Goal: Information Seeking & Learning: Learn about a topic

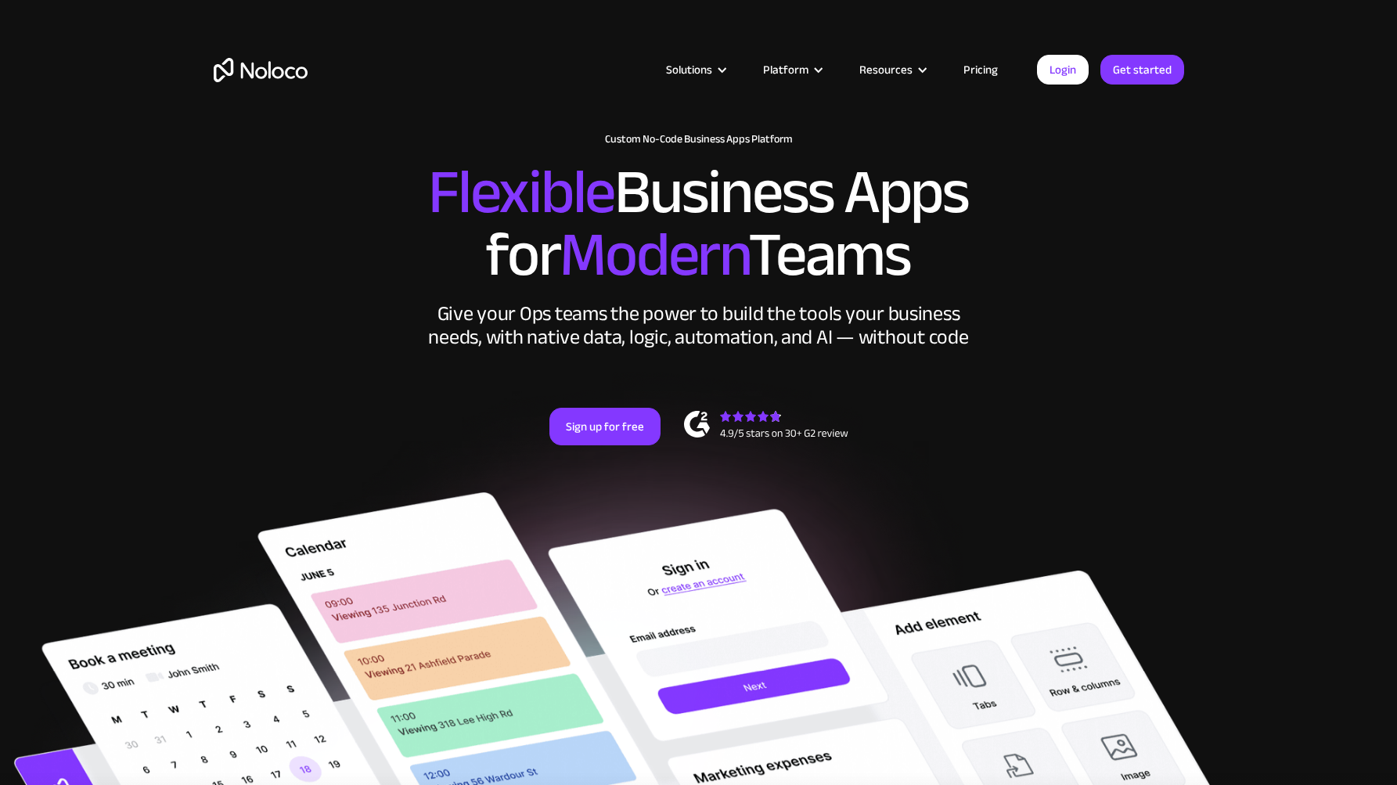
click at [970, 73] on link "Pricing" at bounding box center [981, 69] width 74 height 20
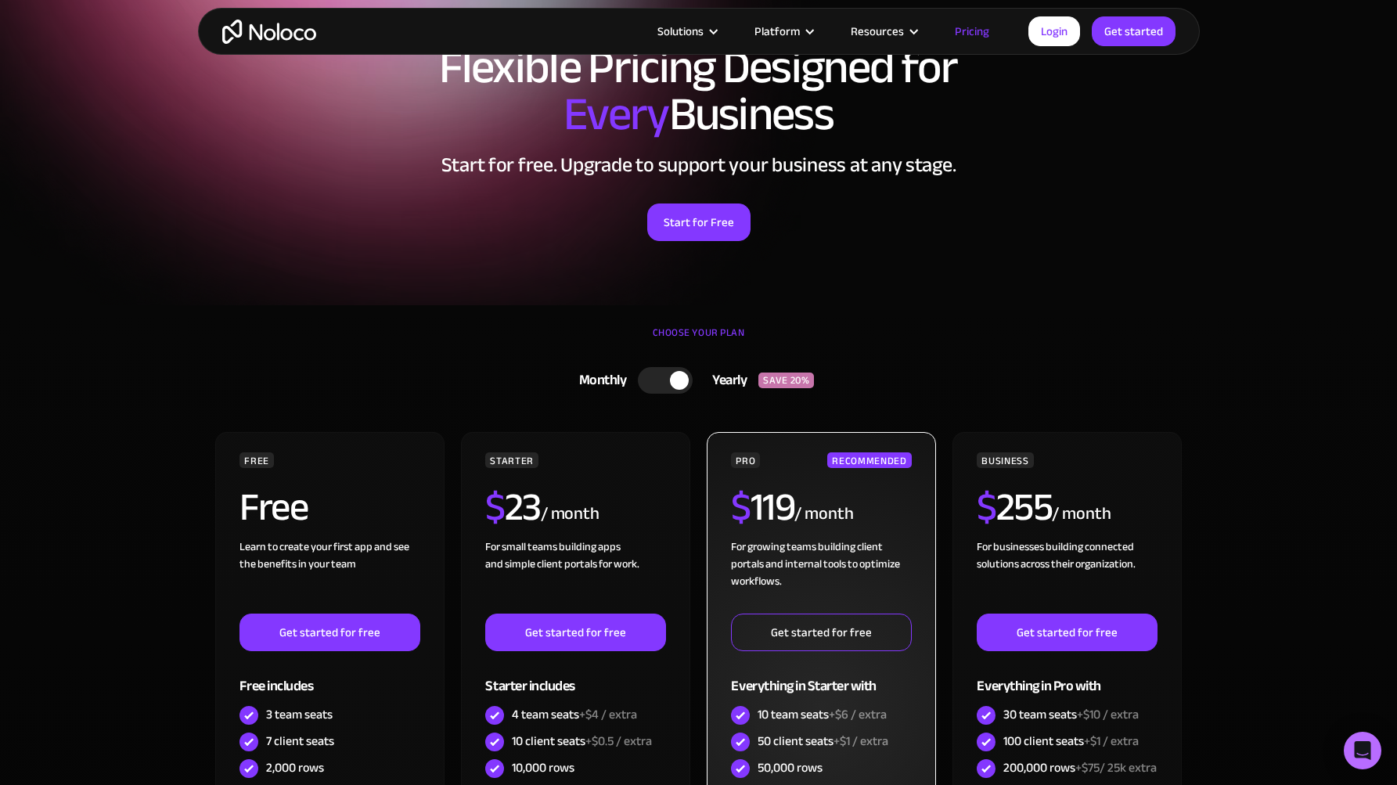
scroll to position [92, 0]
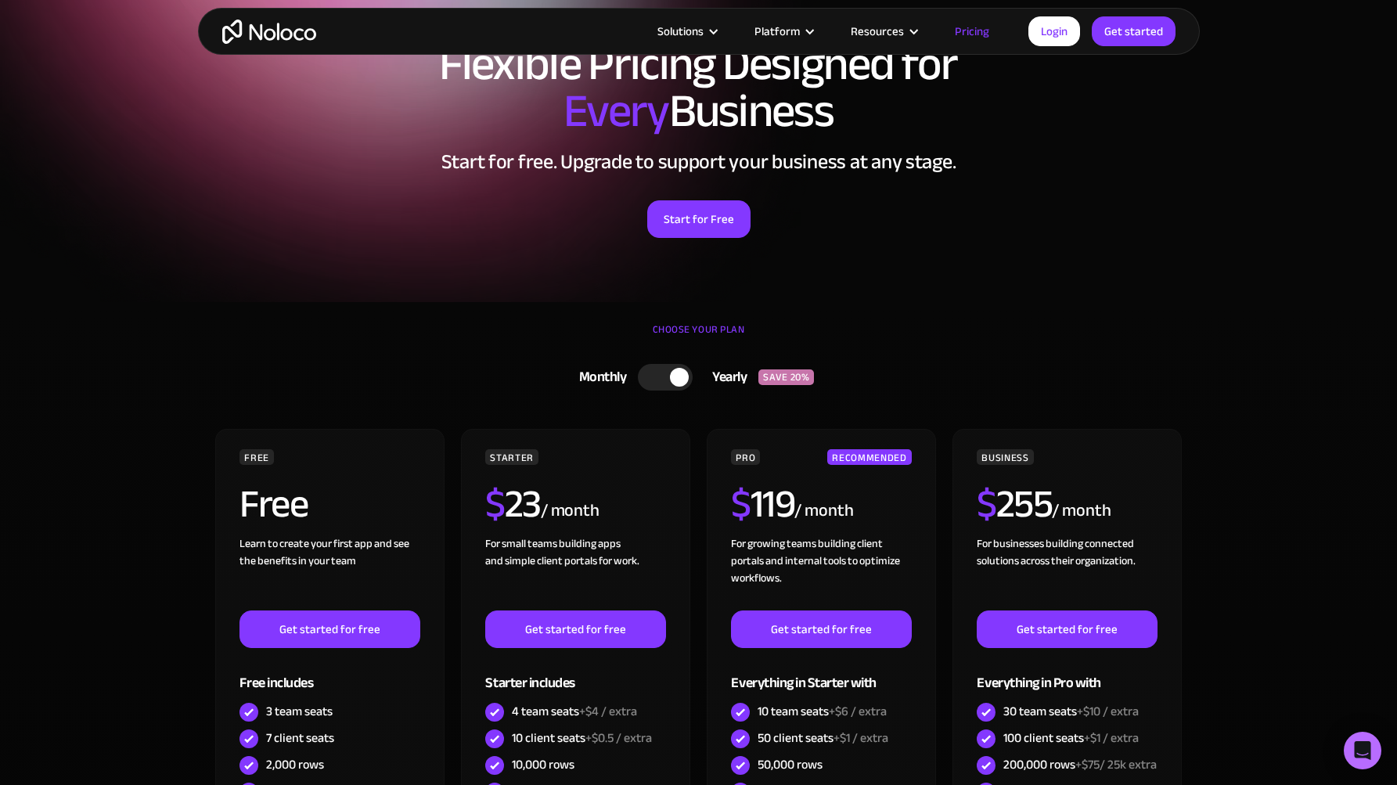
click at [656, 383] on div at bounding box center [665, 377] width 55 height 27
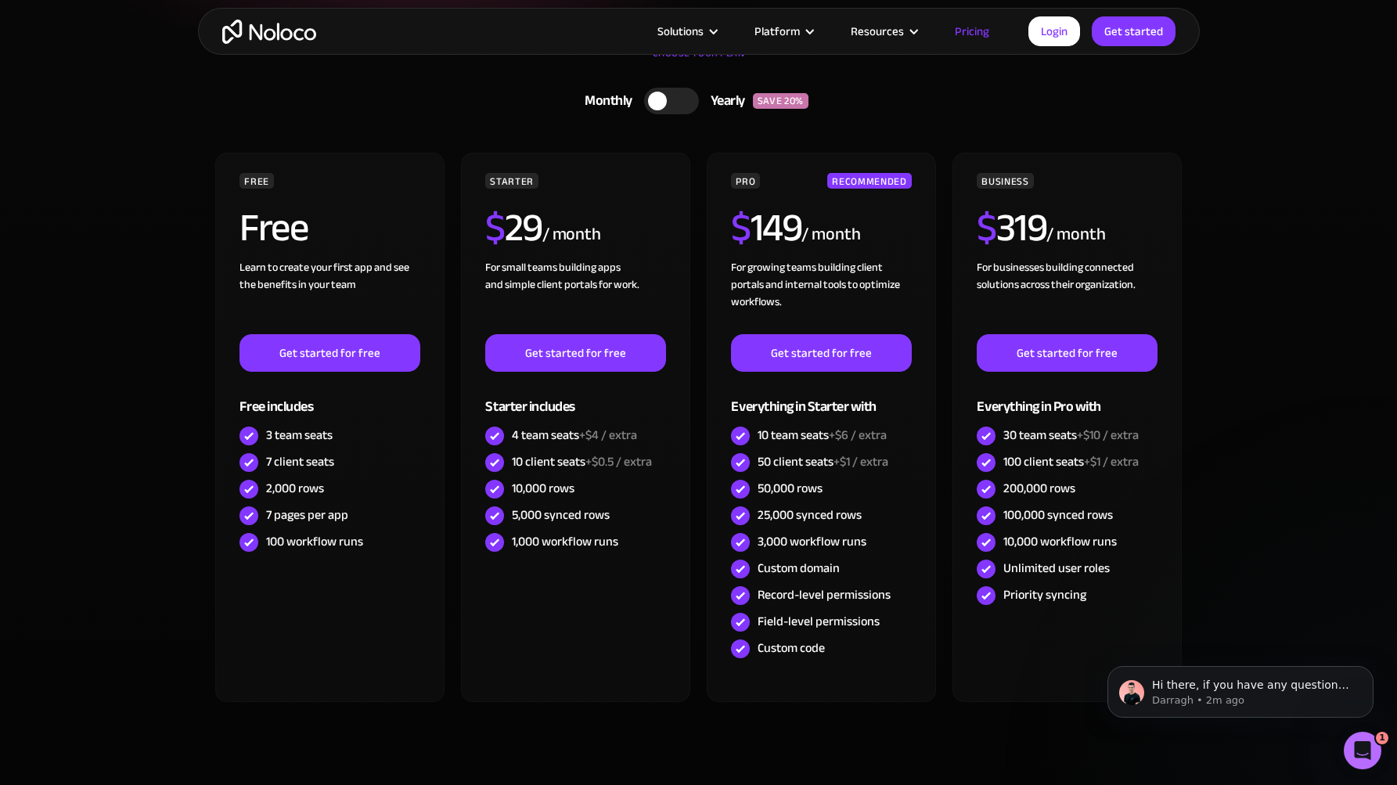
scroll to position [362, 0]
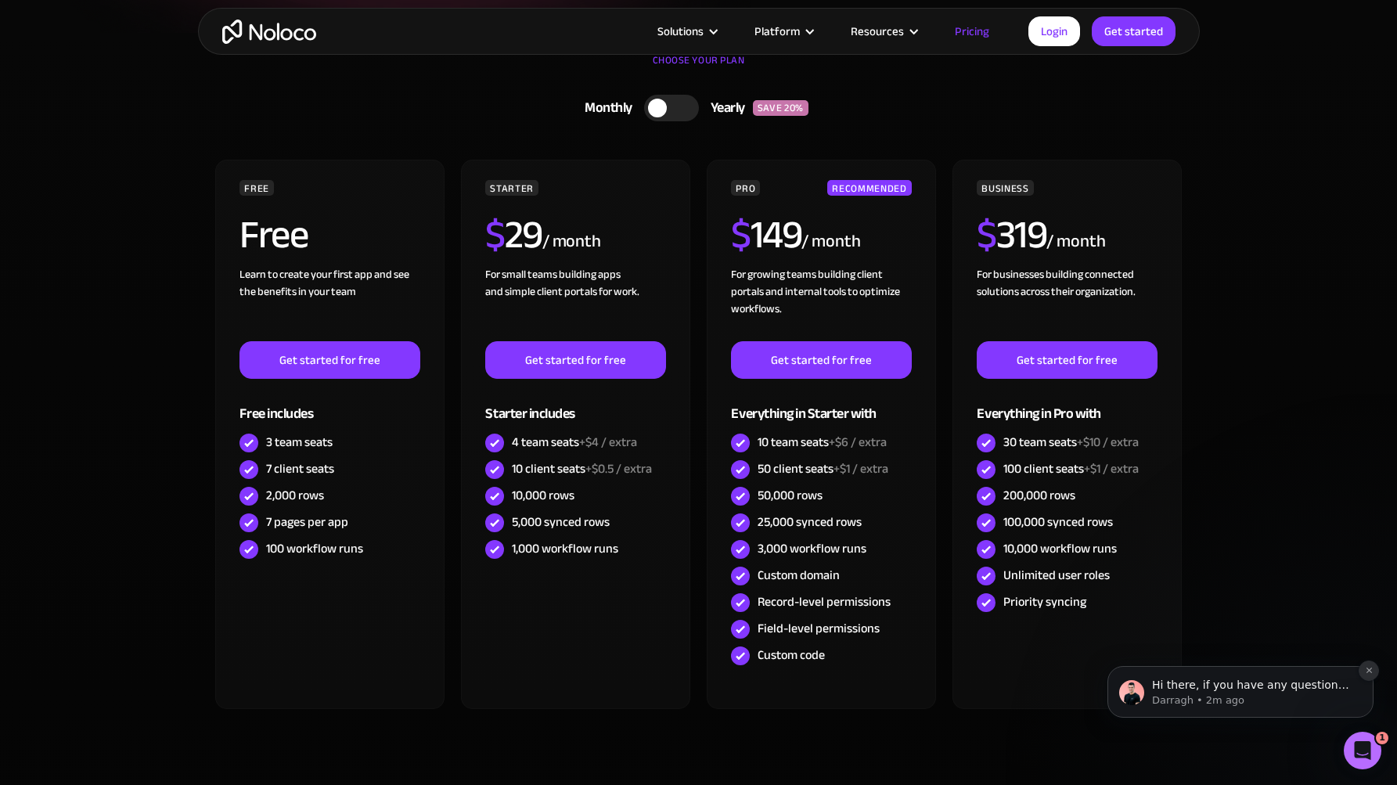
click at [1366, 671] on icon "Dismiss notification" at bounding box center [1369, 670] width 9 height 9
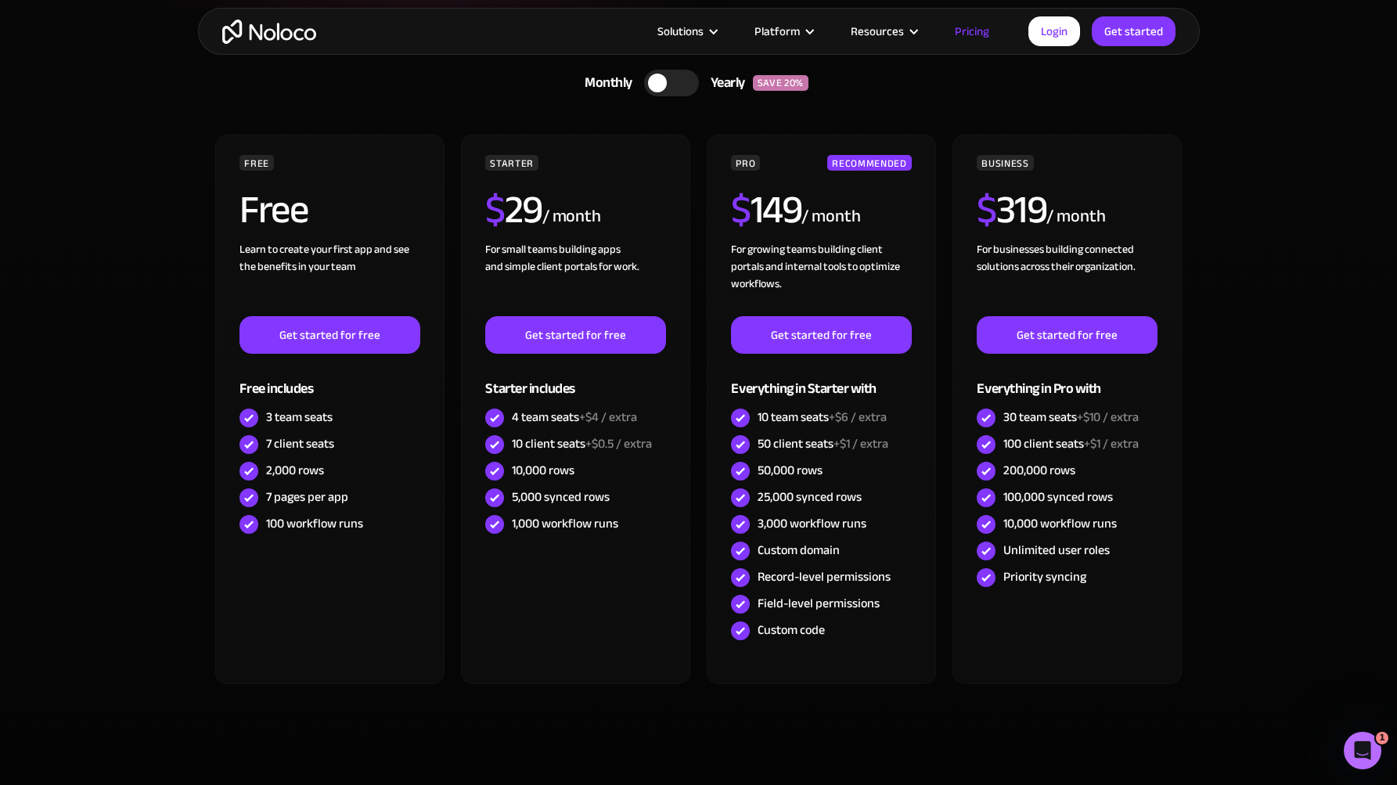
scroll to position [423, 0]
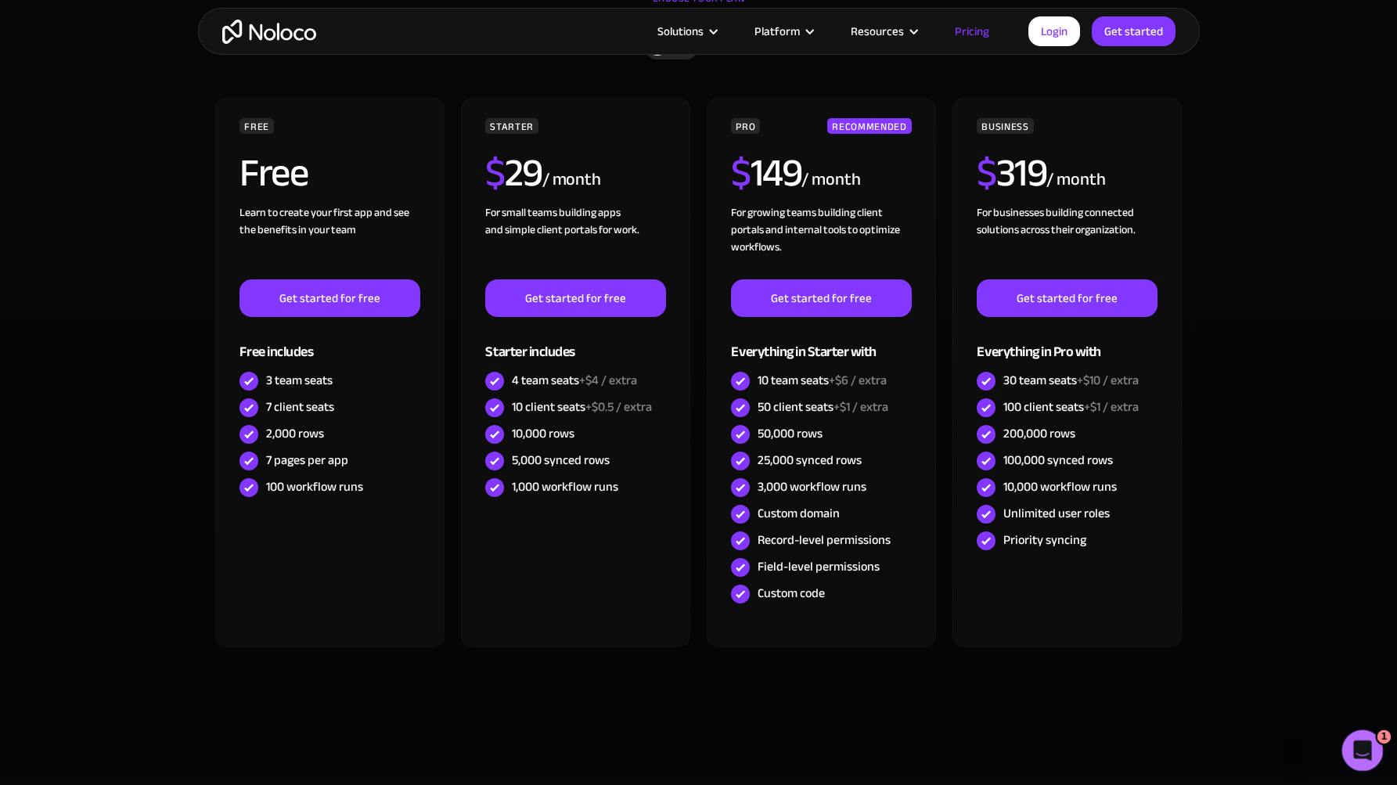
click at [1364, 761] on div "Open Intercom Messenger" at bounding box center [1360, 748] width 52 height 52
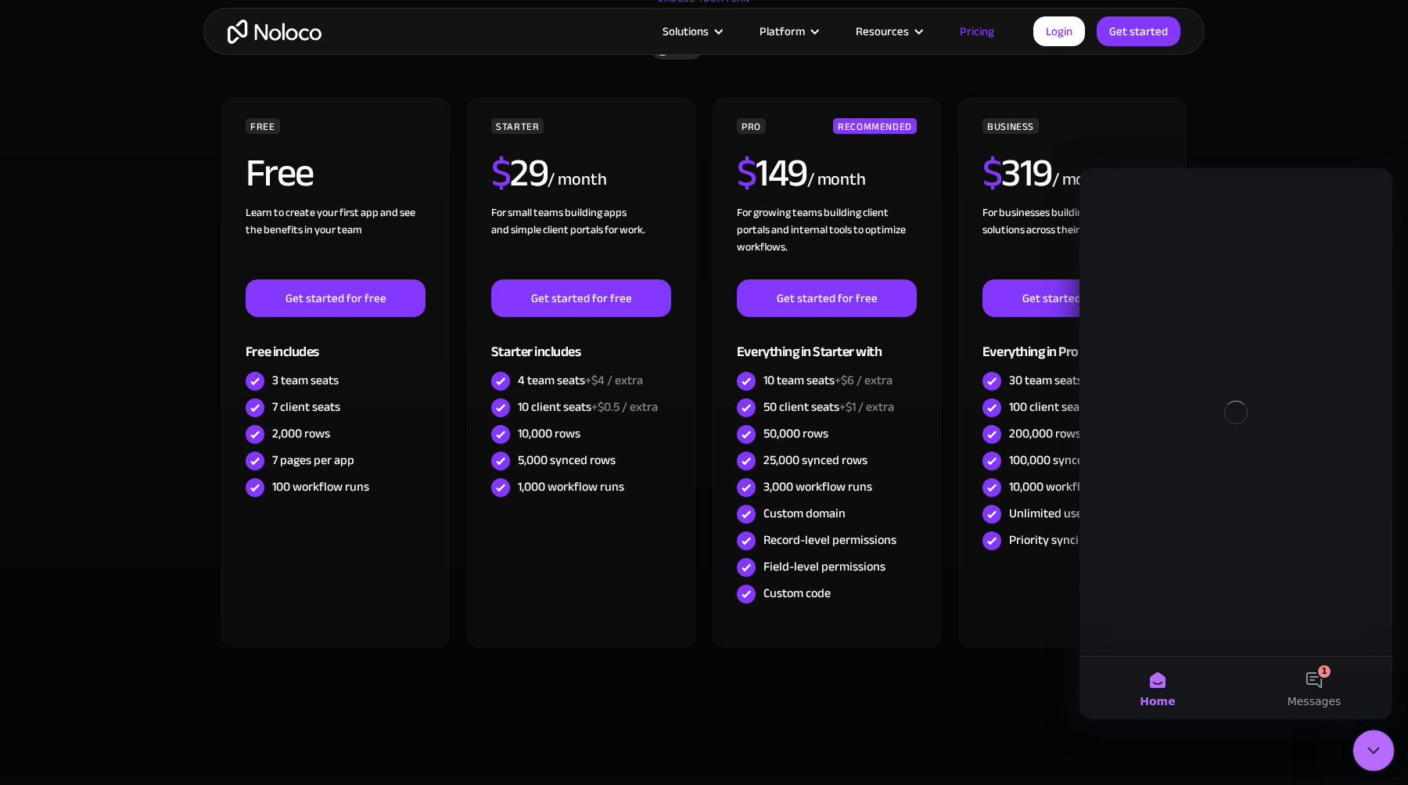
scroll to position [0, 0]
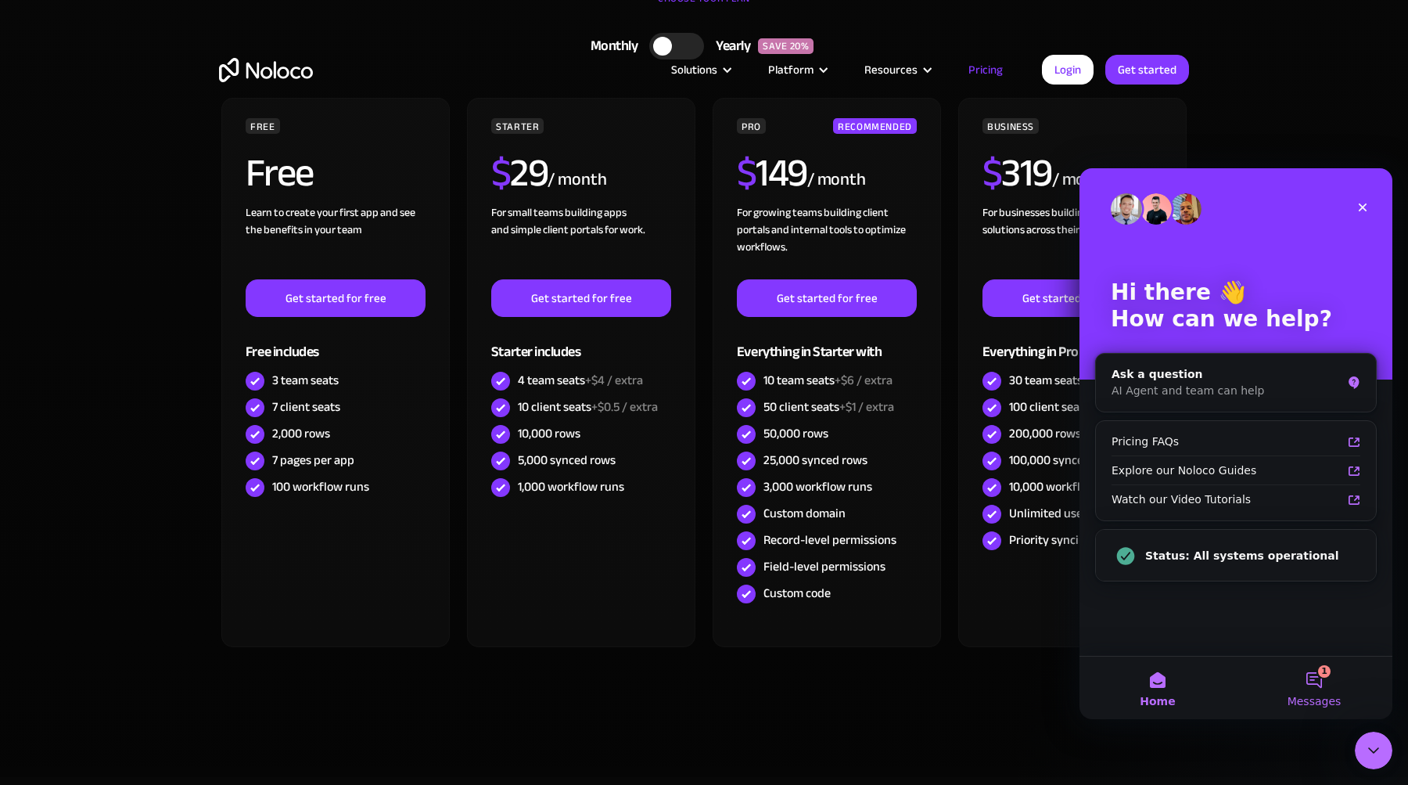
click at [1310, 697] on span "Messages" at bounding box center [1315, 701] width 54 height 11
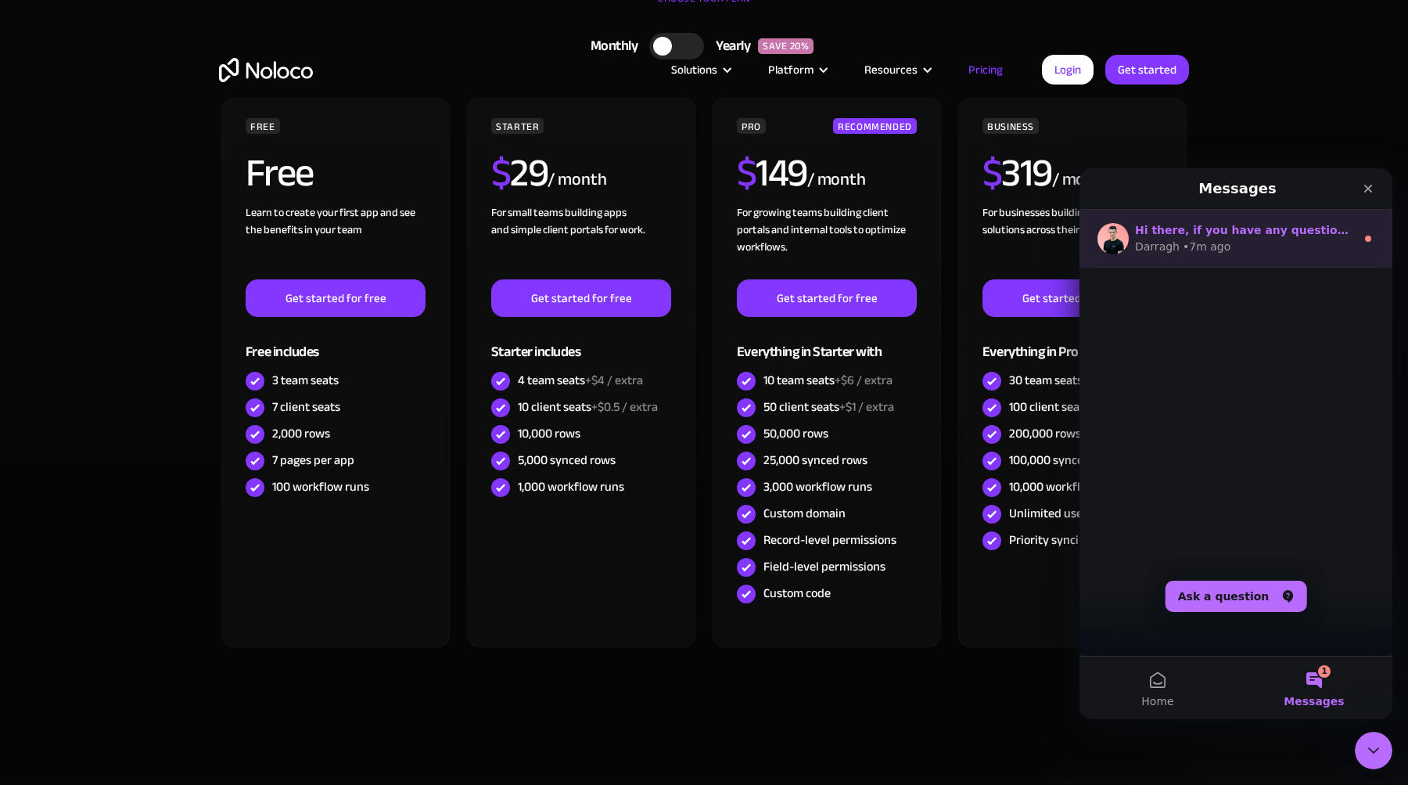
click at [1326, 232] on span "Hi there, if you have any questions about our pricing, just let us know! Darragh" at bounding box center [1420, 230] width 571 height 13
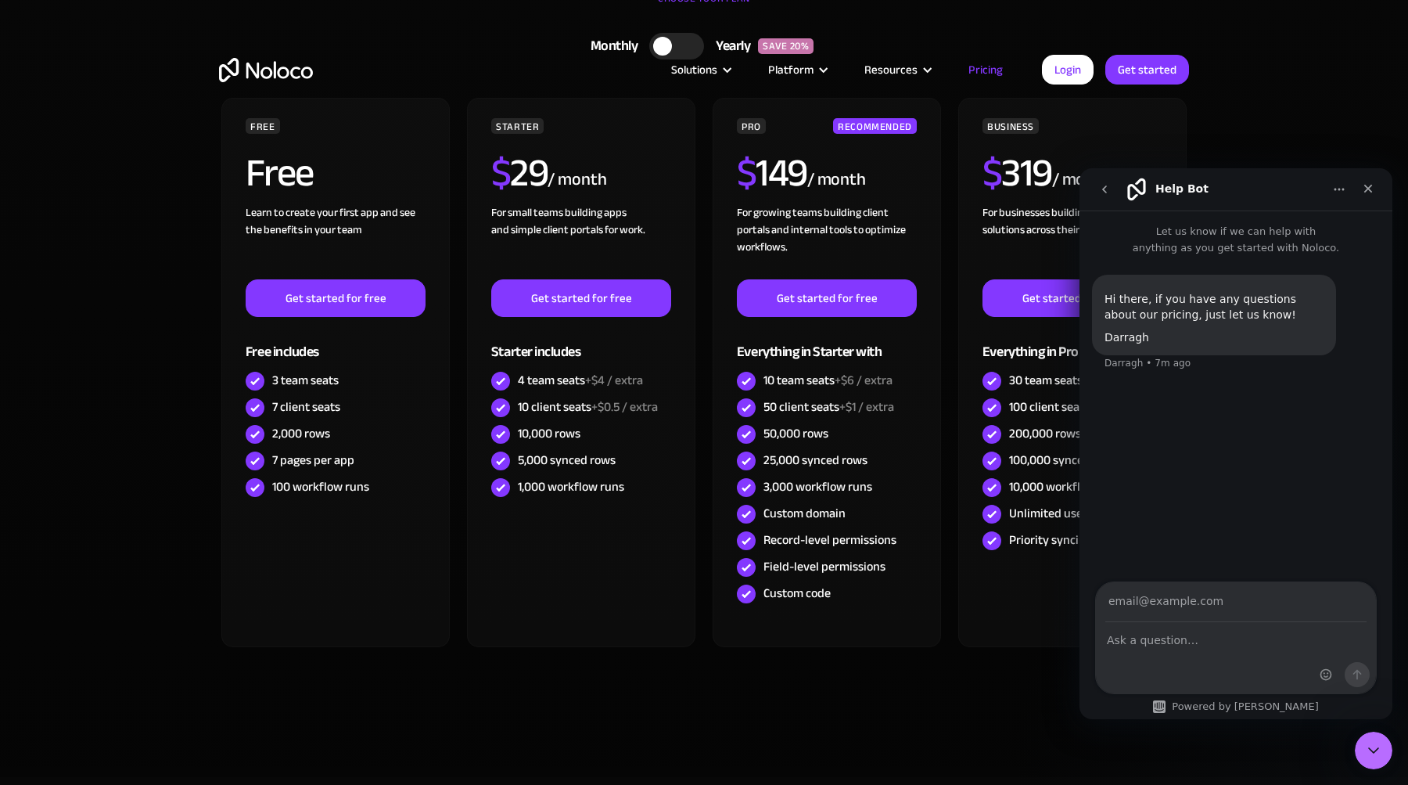
click at [1110, 197] on button "go back" at bounding box center [1105, 189] width 30 height 30
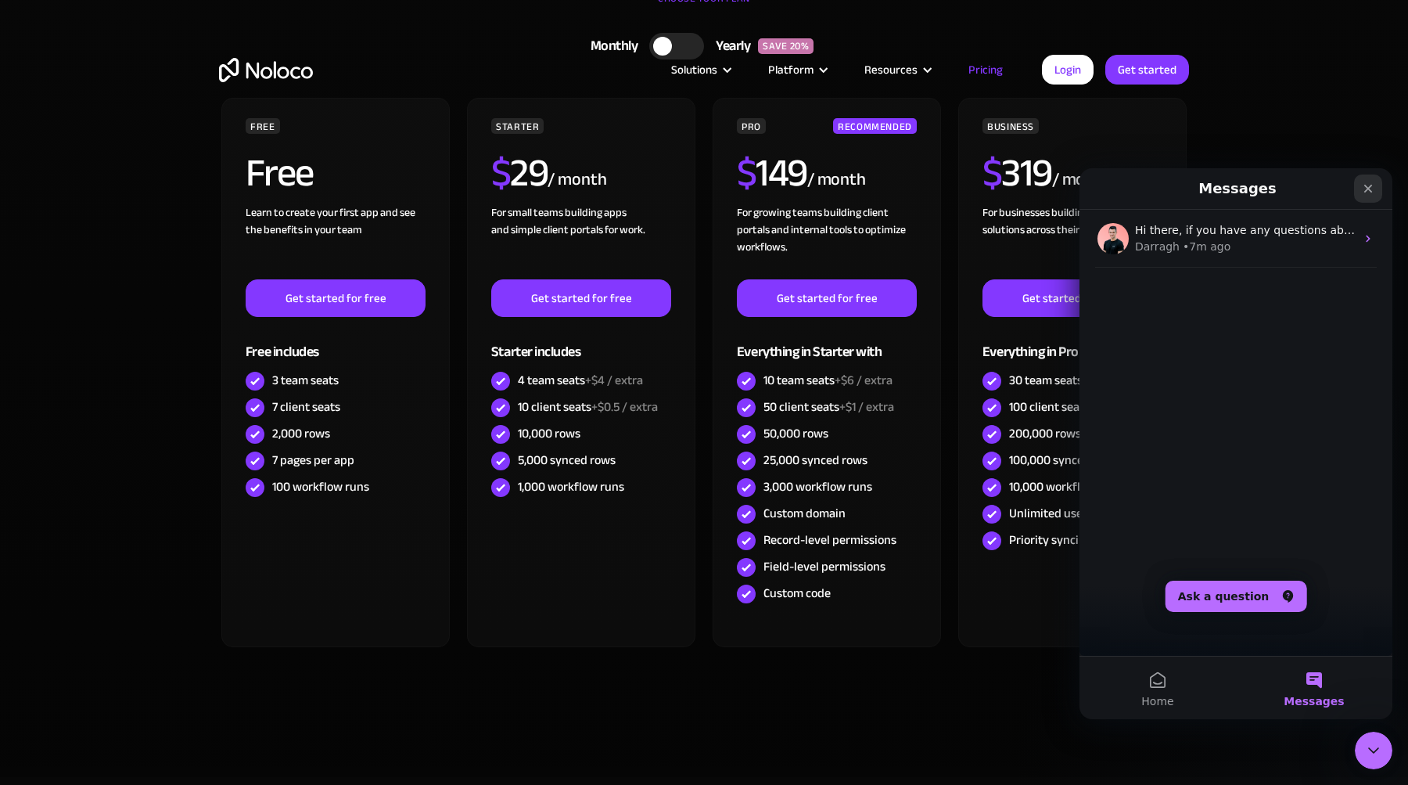
click at [1372, 193] on icon "Close" at bounding box center [1368, 188] width 13 height 13
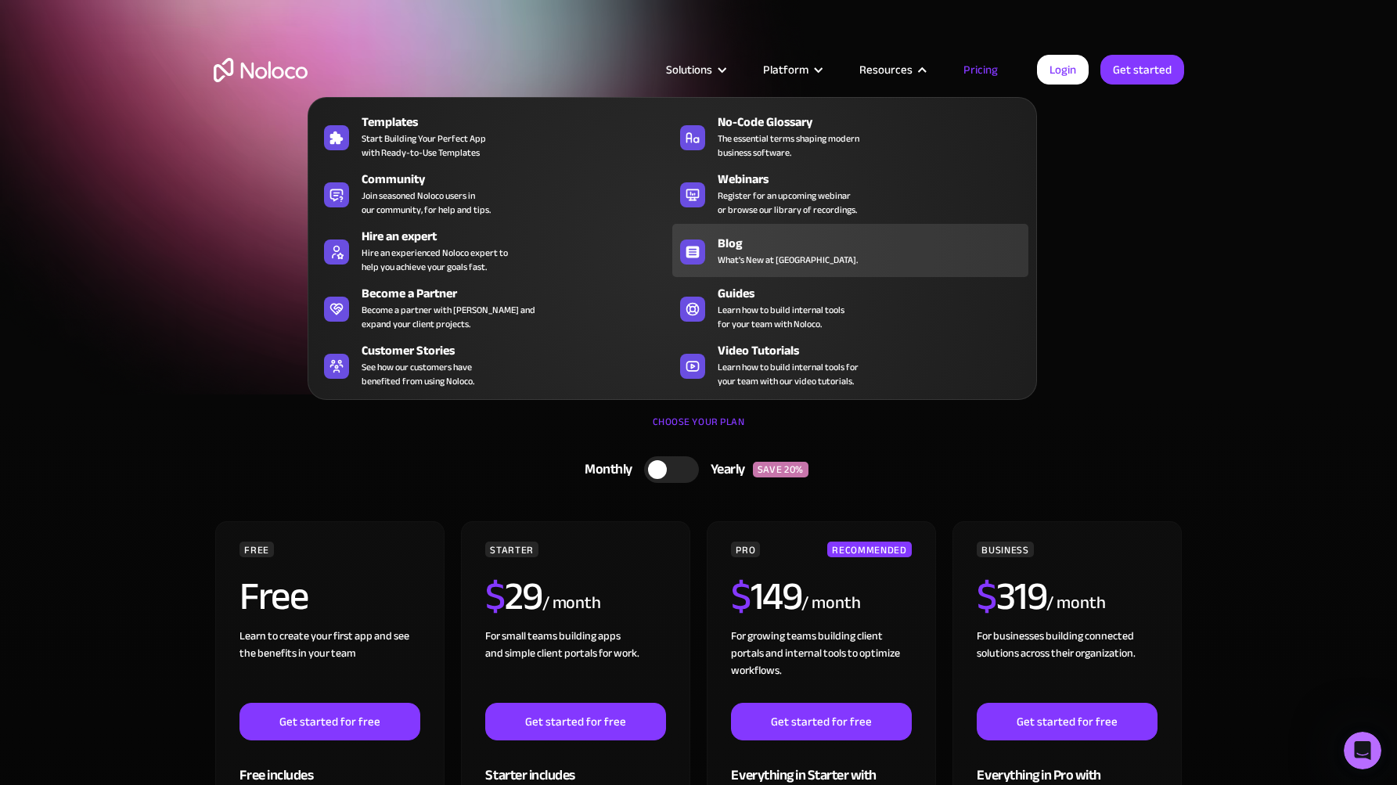
click at [729, 250] on div "Blog" at bounding box center [877, 243] width 318 height 19
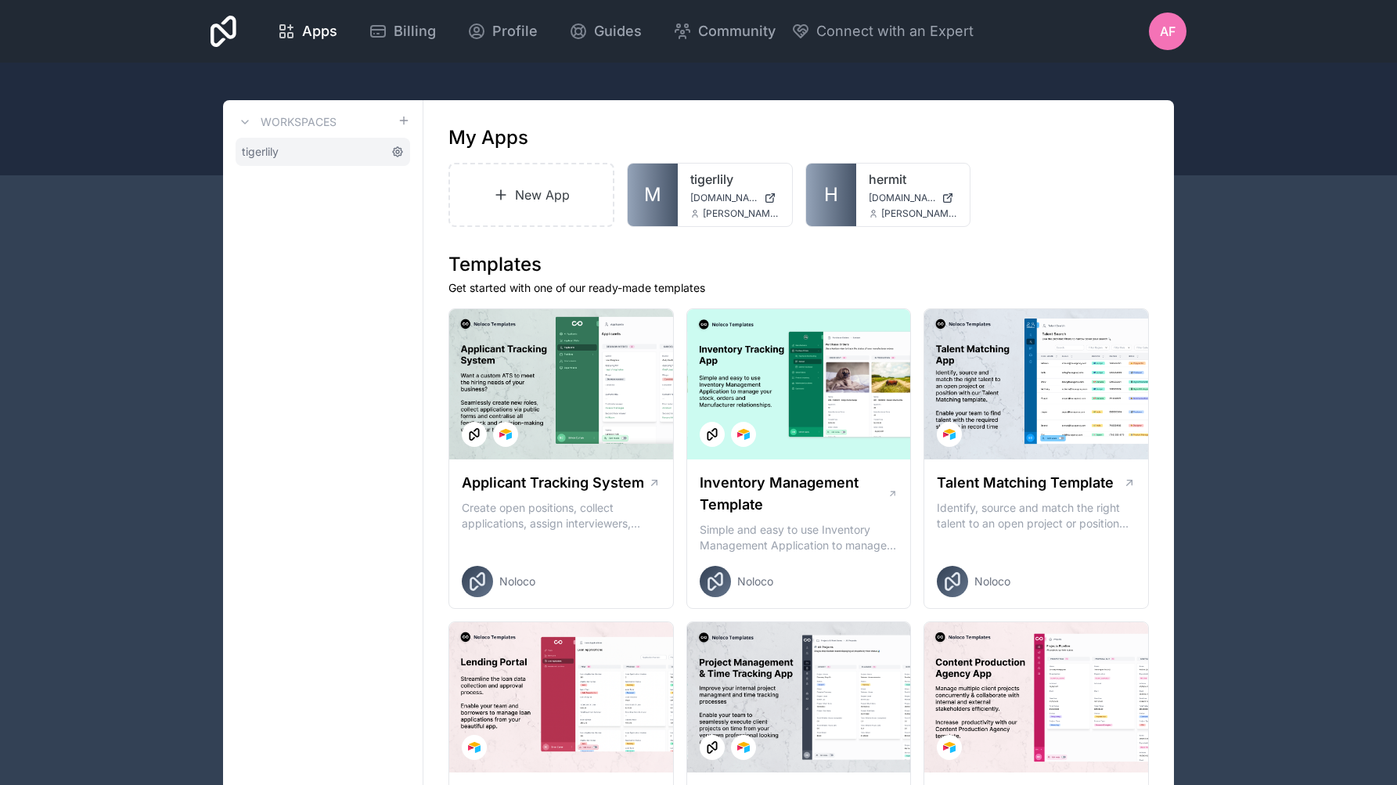
click at [403, 149] on icon at bounding box center [397, 152] width 13 height 13
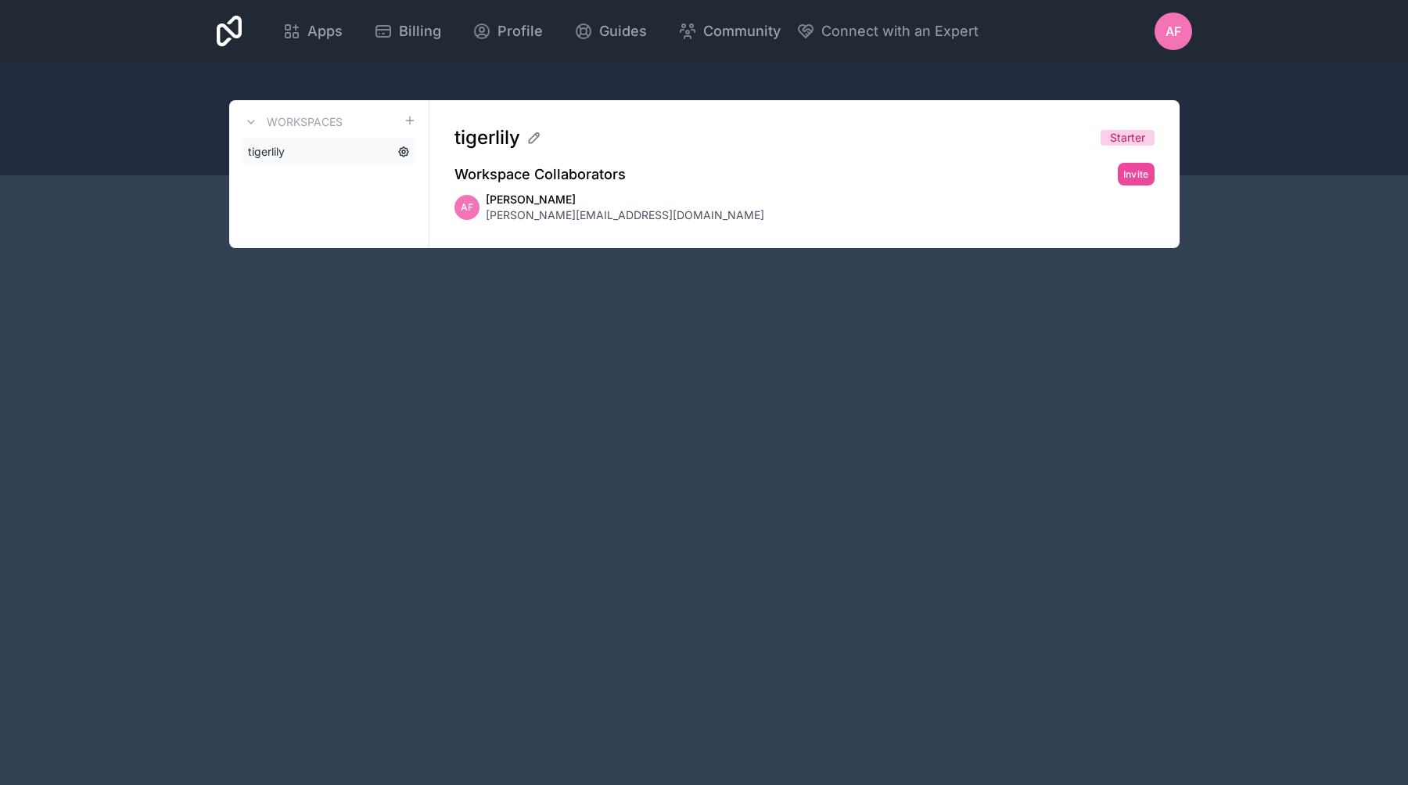
click at [402, 155] on icon at bounding box center [403, 151] width 9 height 9
click at [343, 37] on span "Apps" at bounding box center [325, 31] width 35 height 22
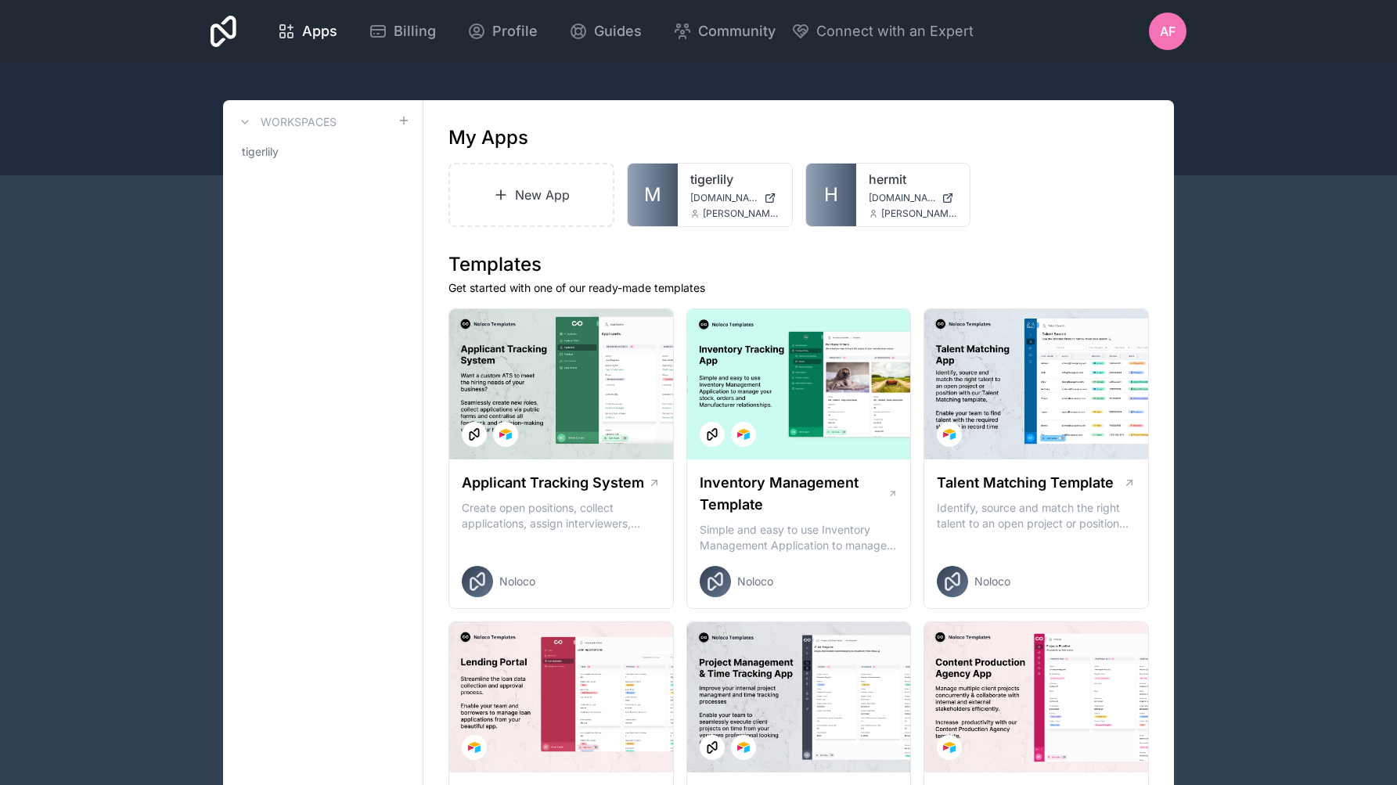
click at [658, 189] on span "M" at bounding box center [652, 194] width 17 height 25
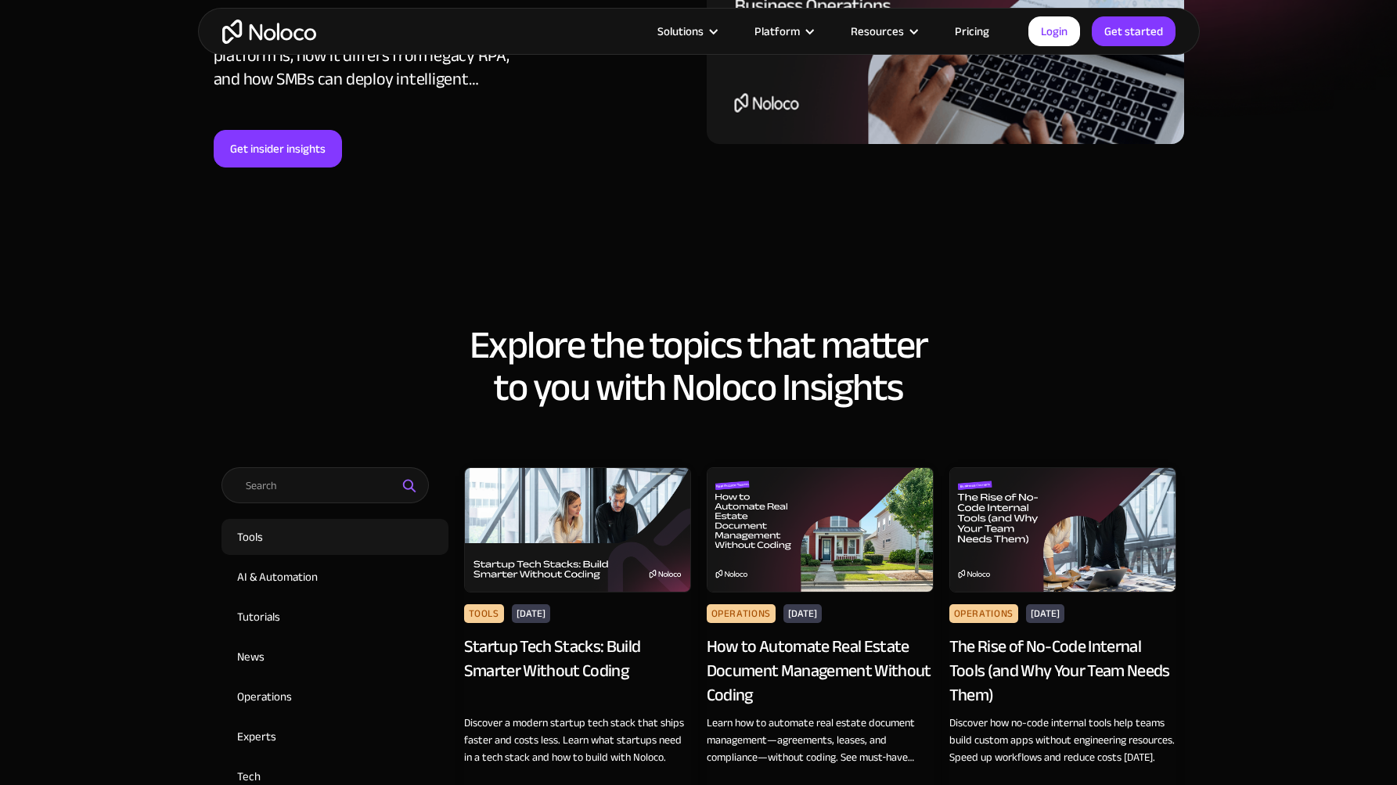
scroll to position [326, 0]
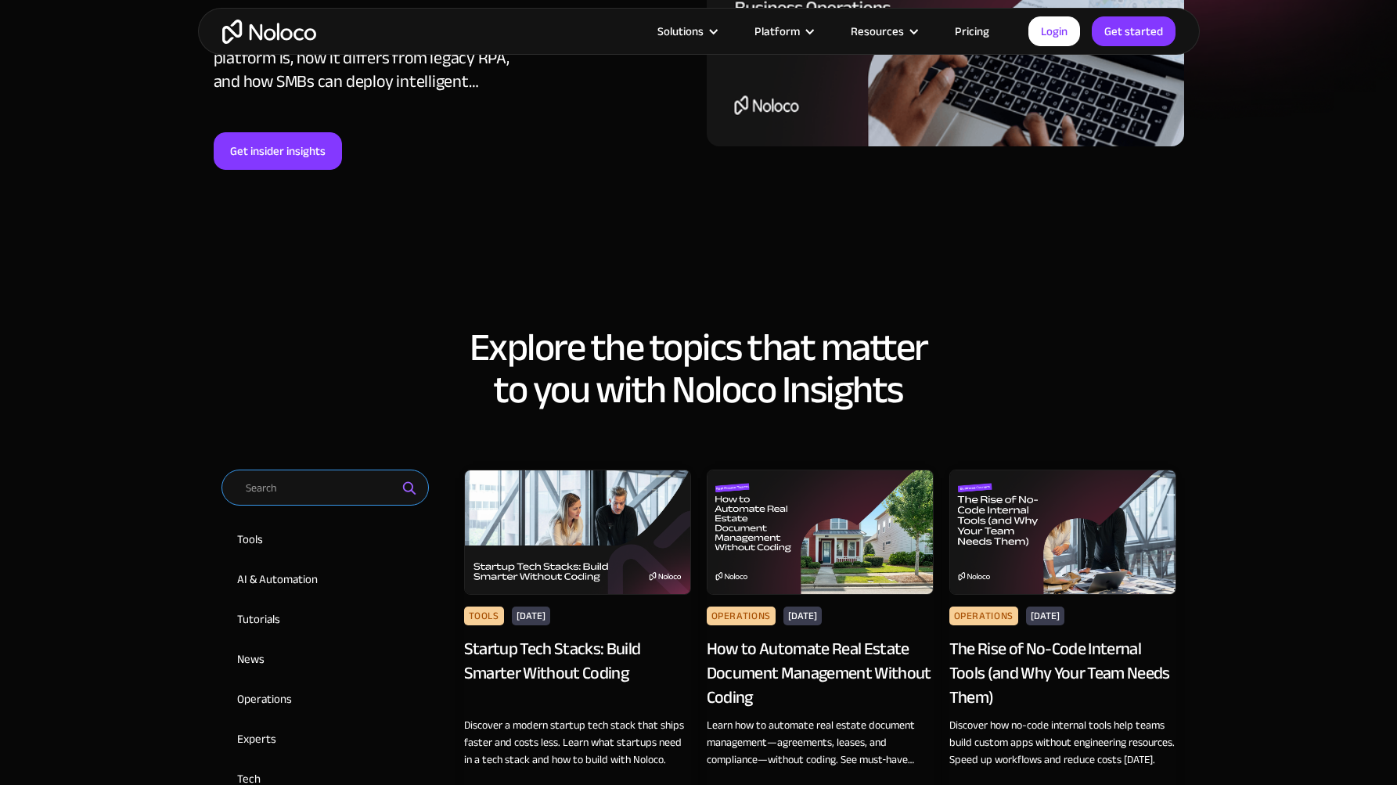
click at [344, 493] on input "Email Form 2" at bounding box center [324, 487] width 207 height 36
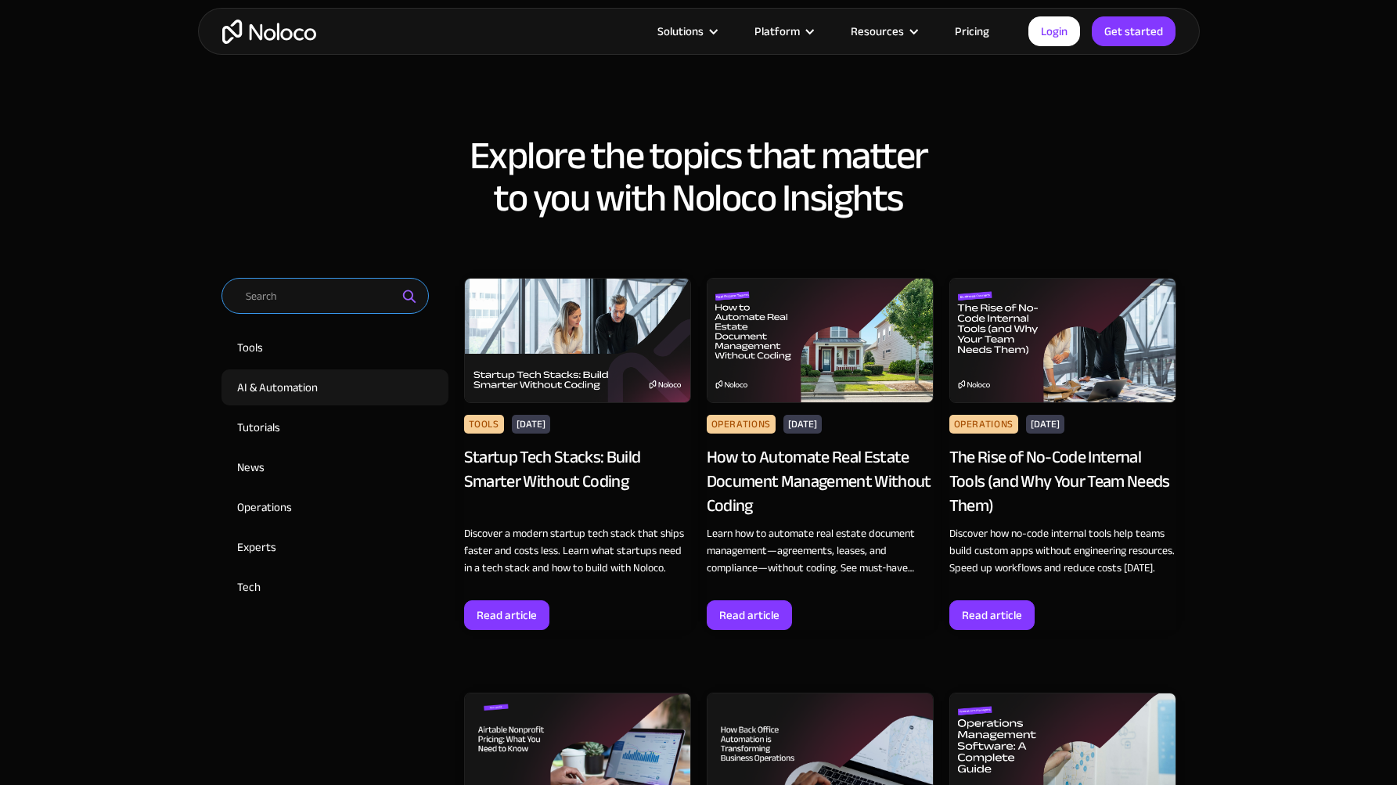
scroll to position [518, 0]
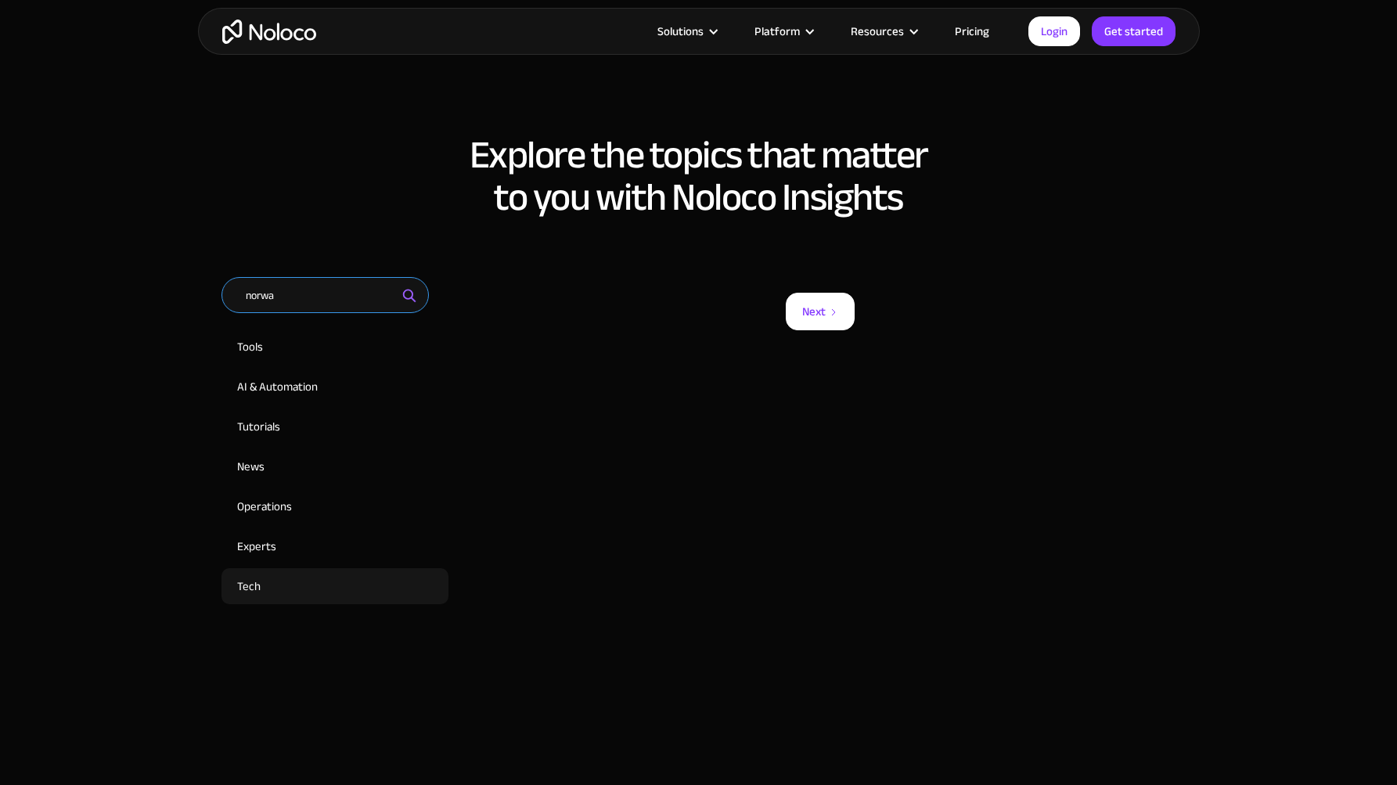
type input "norway"
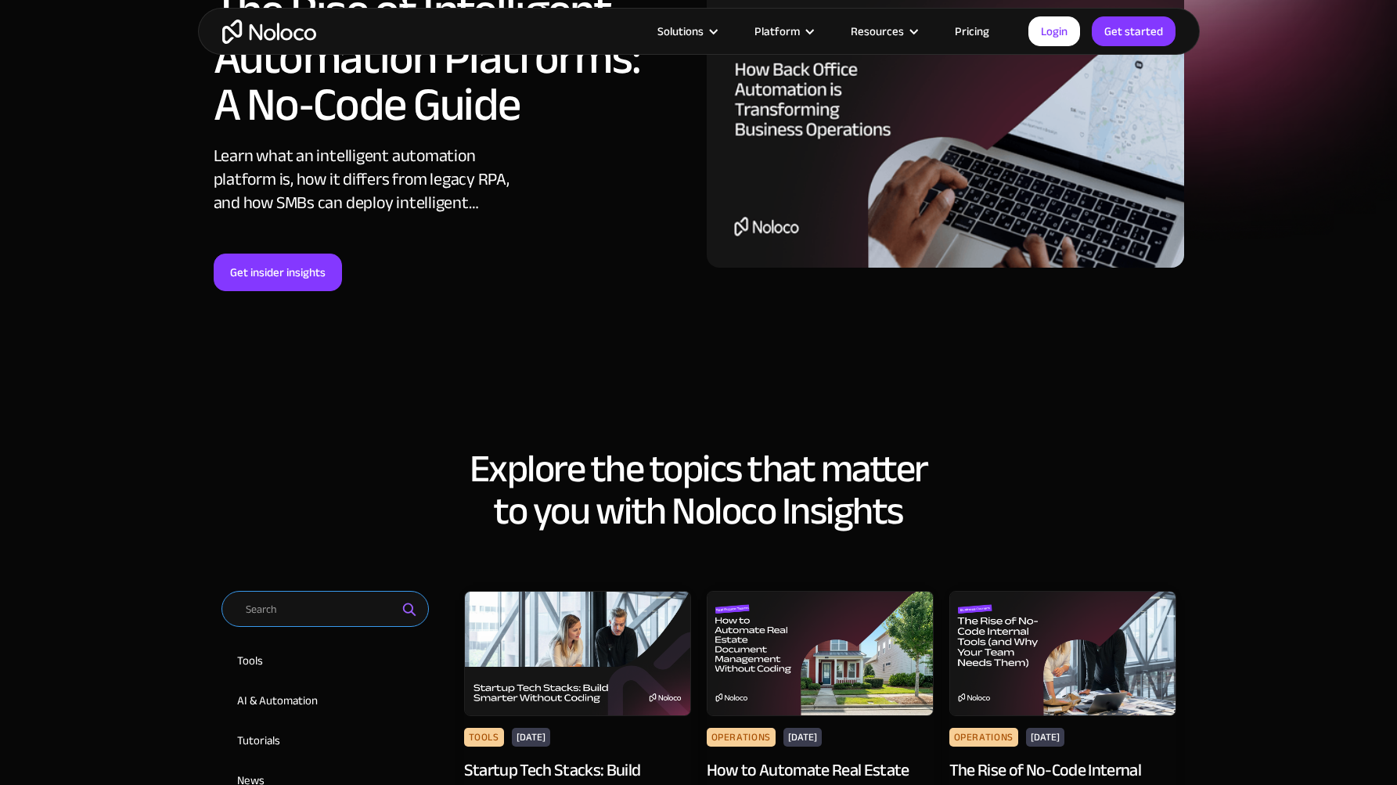
scroll to position [50, 0]
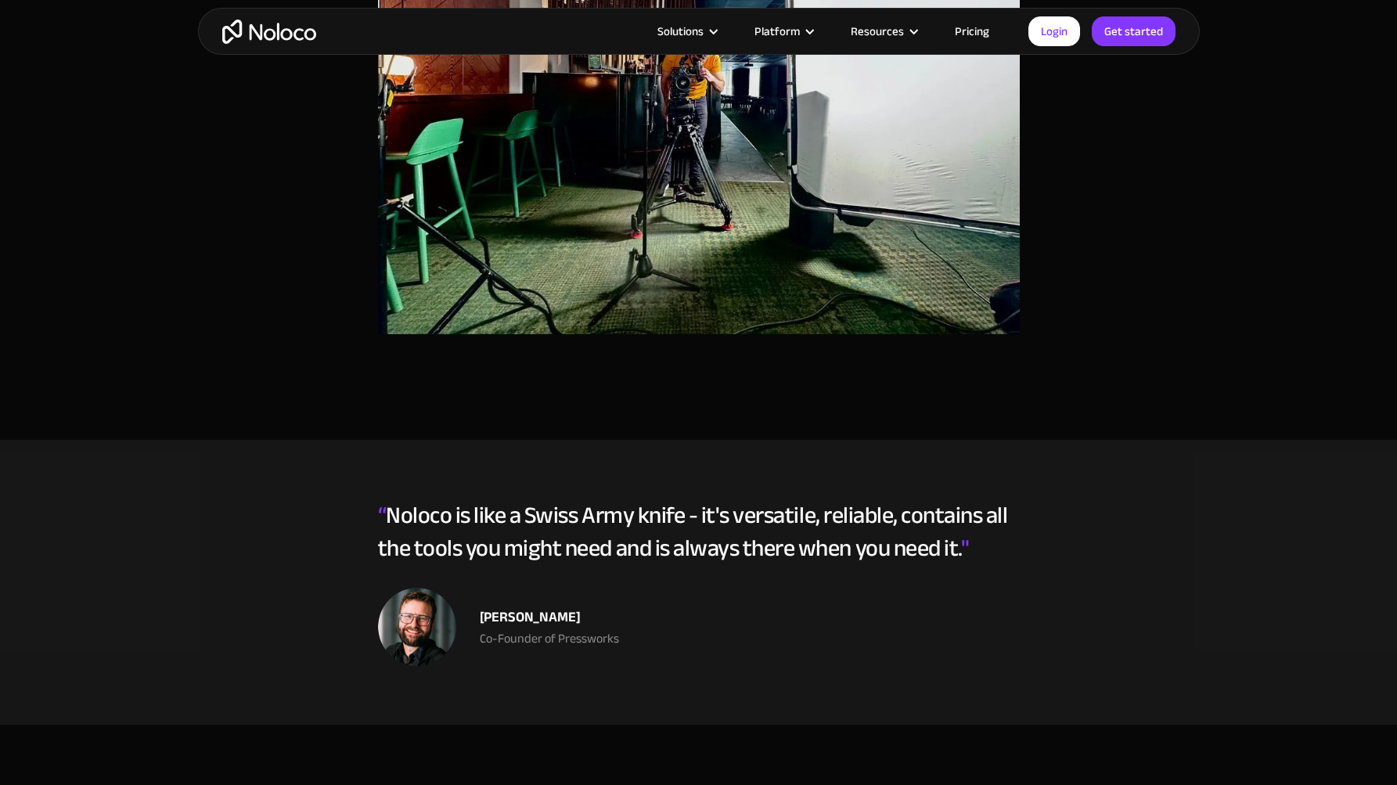
scroll to position [1911, 0]
